Goal: Task Accomplishment & Management: Complete application form

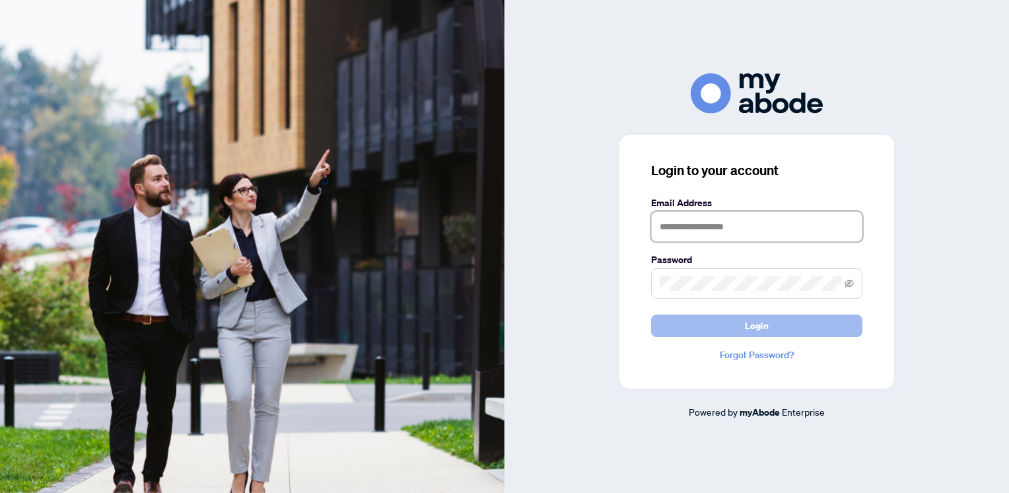
type input "**********"
click at [791, 323] on button "Login" at bounding box center [756, 325] width 211 height 22
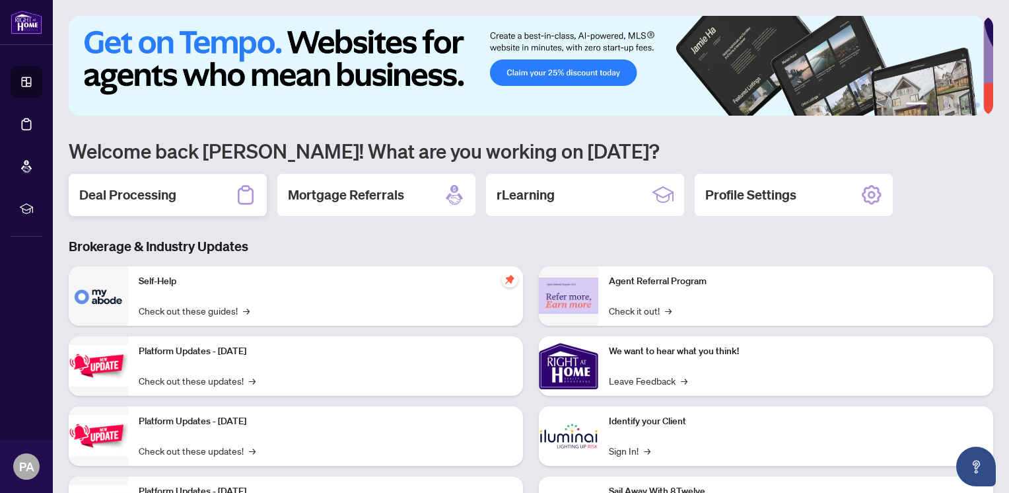
click at [157, 188] on h2 "Deal Processing" at bounding box center [127, 195] width 97 height 18
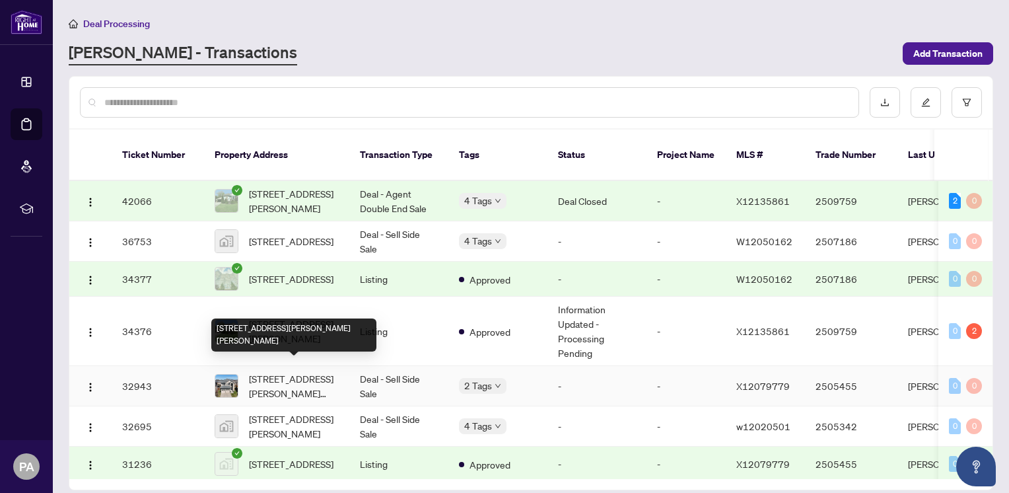
click at [270, 376] on span "[STREET_ADDRESS][PERSON_NAME][PERSON_NAME]" at bounding box center [294, 385] width 90 height 29
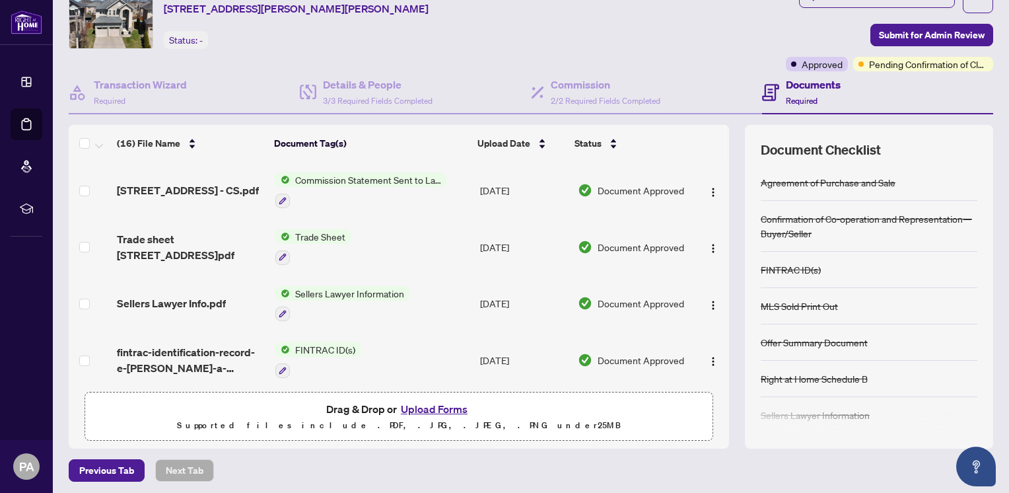
scroll to position [58, 0]
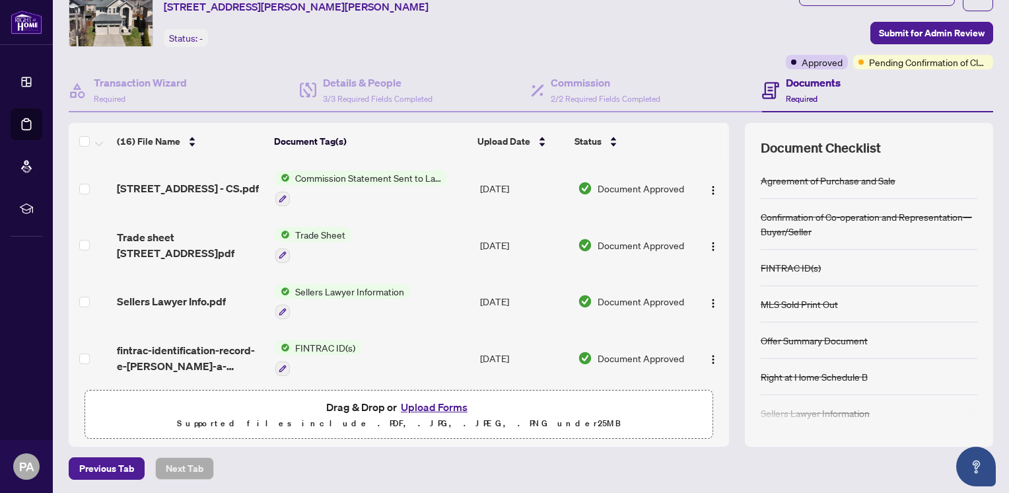
click at [433, 404] on button "Upload Forms" at bounding box center [434, 406] width 75 height 17
click at [435, 406] on button "Upload Forms" at bounding box center [434, 406] width 75 height 17
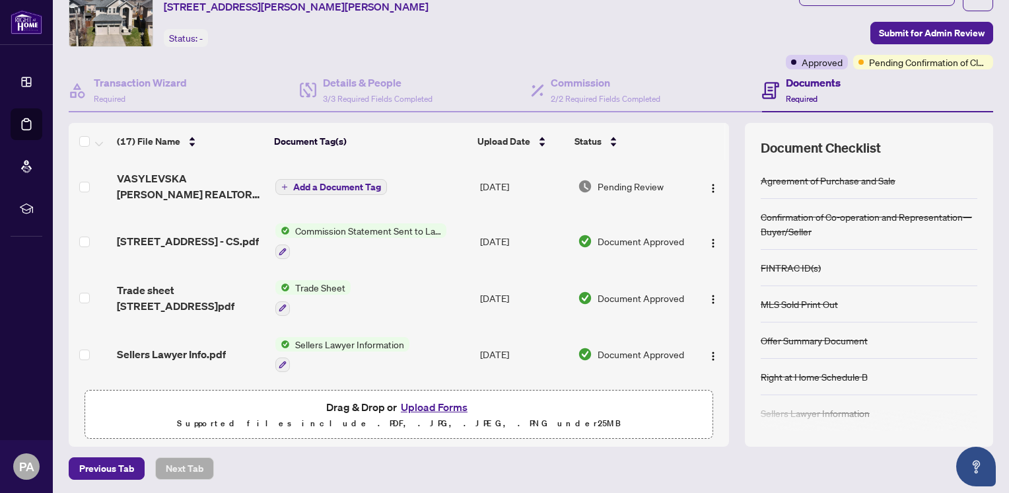
click at [427, 406] on button "Upload Forms" at bounding box center [434, 406] width 75 height 17
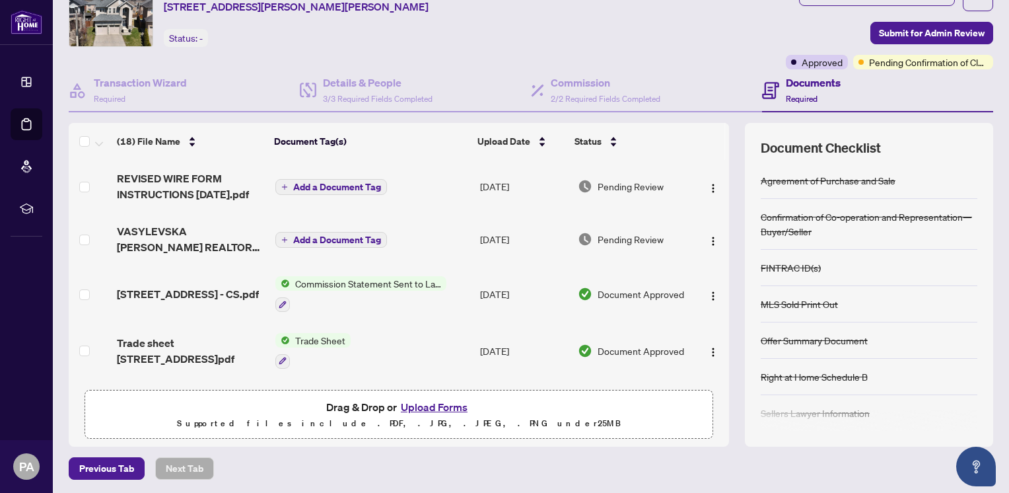
click at [429, 406] on button "Upload Forms" at bounding box center [434, 406] width 75 height 17
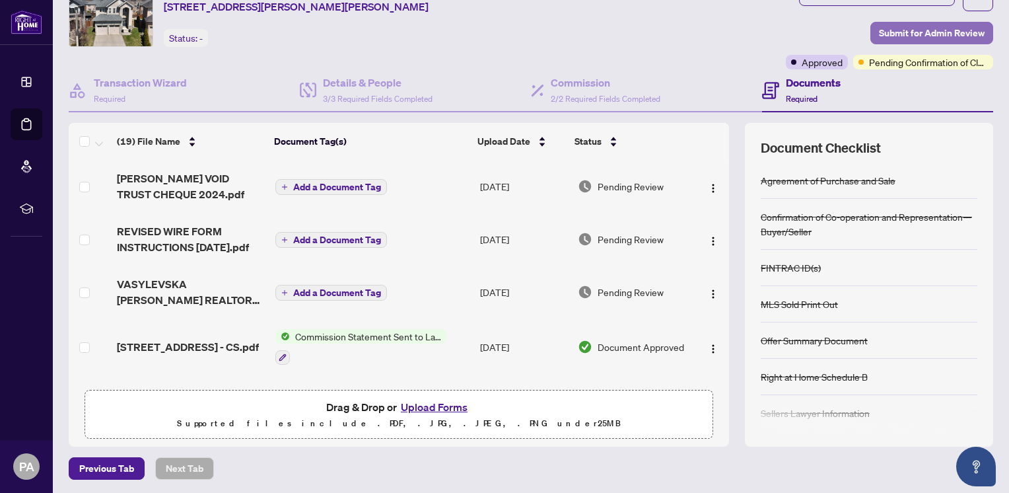
click at [914, 29] on span "Submit for Admin Review" at bounding box center [932, 32] width 106 height 21
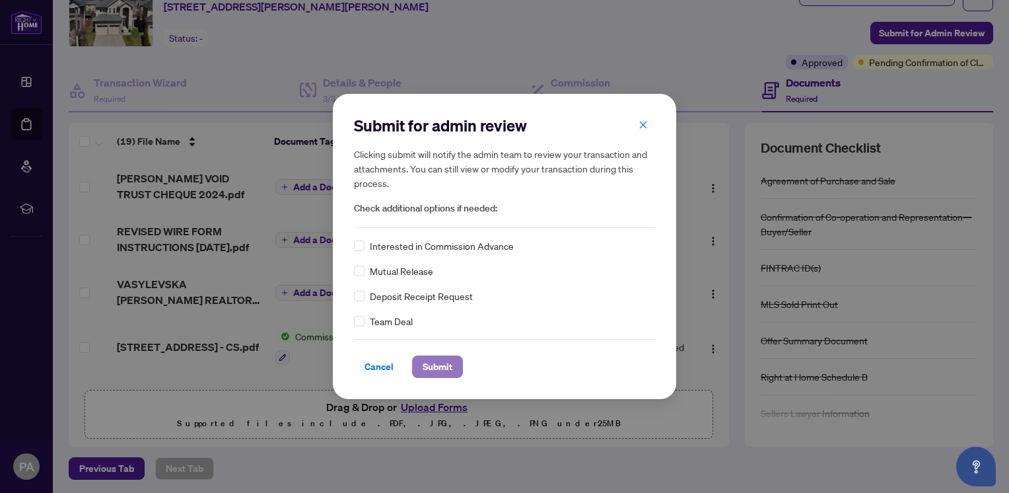
click at [435, 368] on span "Submit" at bounding box center [438, 366] width 30 height 21
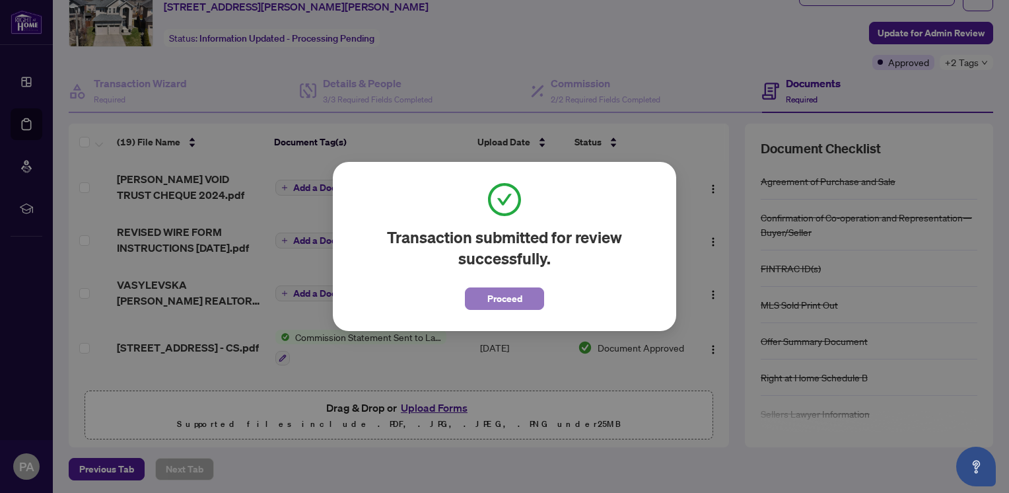
click at [515, 292] on span "Proceed" at bounding box center [505, 298] width 35 height 21
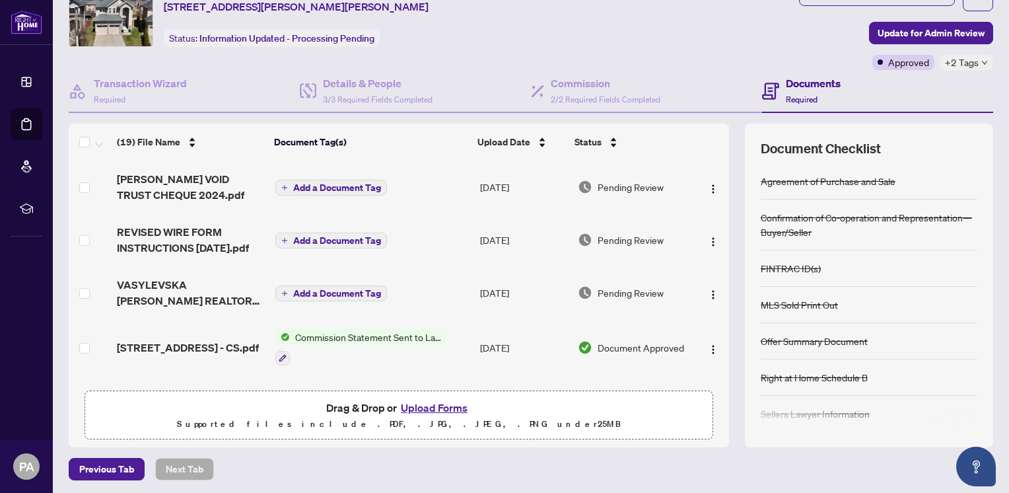
click at [398, 334] on span "Commission Statement Sent to Lawyer" at bounding box center [368, 337] width 157 height 15
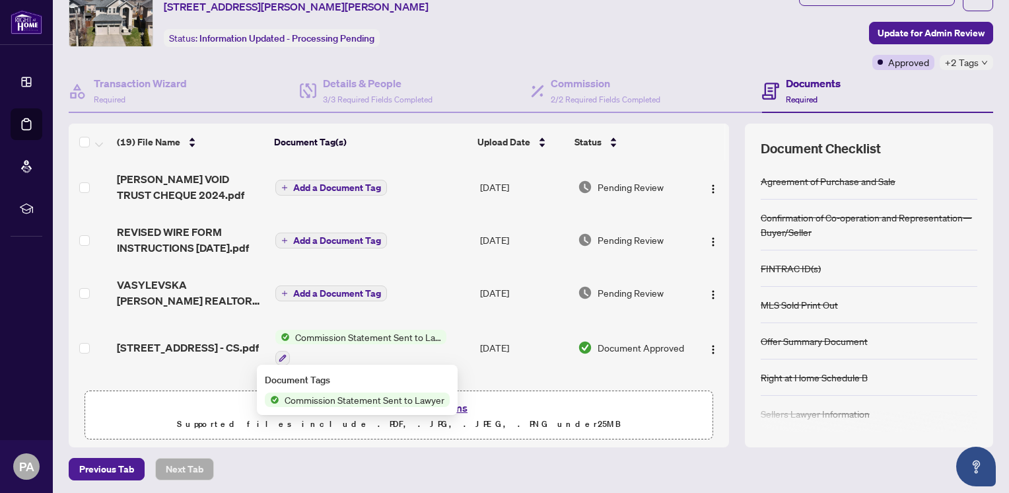
click at [398, 334] on span "Commission Statement Sent to Lawyer" at bounding box center [368, 337] width 157 height 15
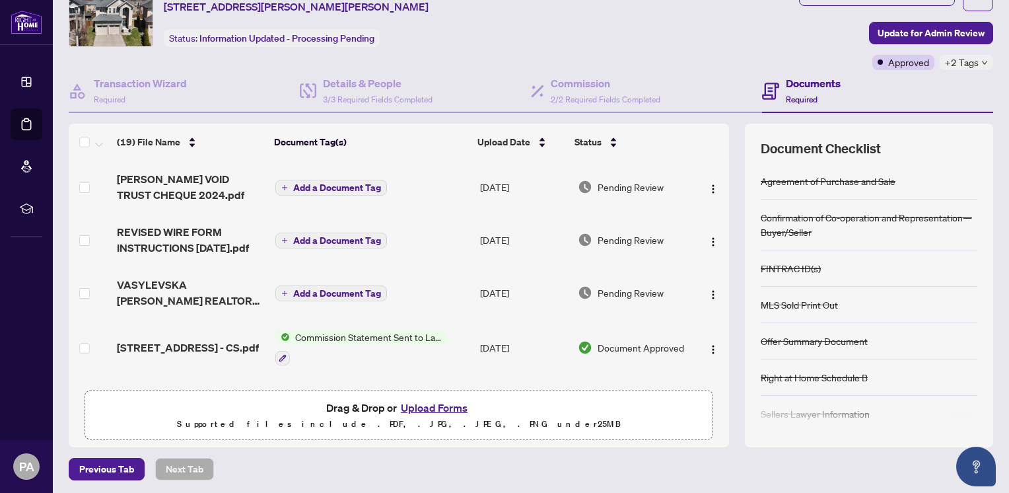
click at [398, 334] on span "Commission Statement Sent to Lawyer" at bounding box center [368, 337] width 157 height 15
click at [635, 340] on span "Document Approved" at bounding box center [641, 347] width 87 height 15
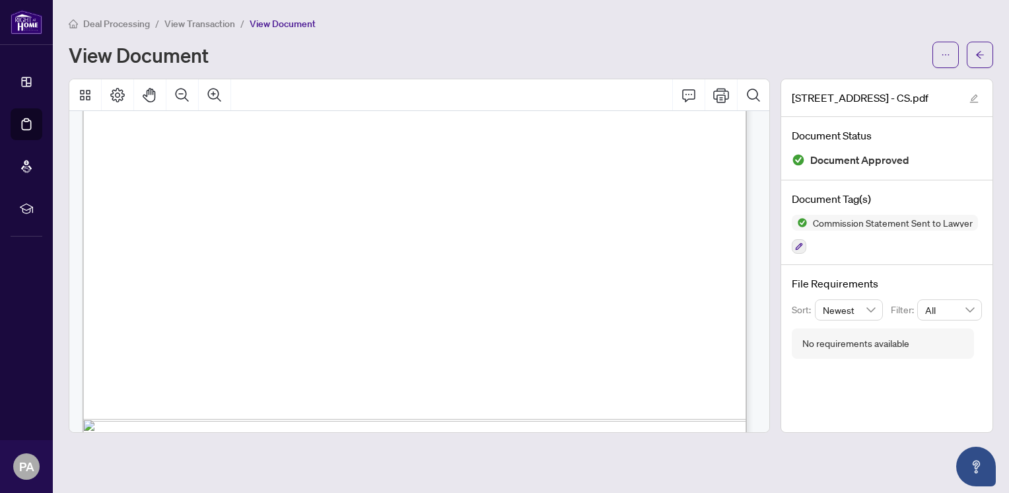
scroll to position [564, 0]
